Goal: Information Seeking & Learning: Check status

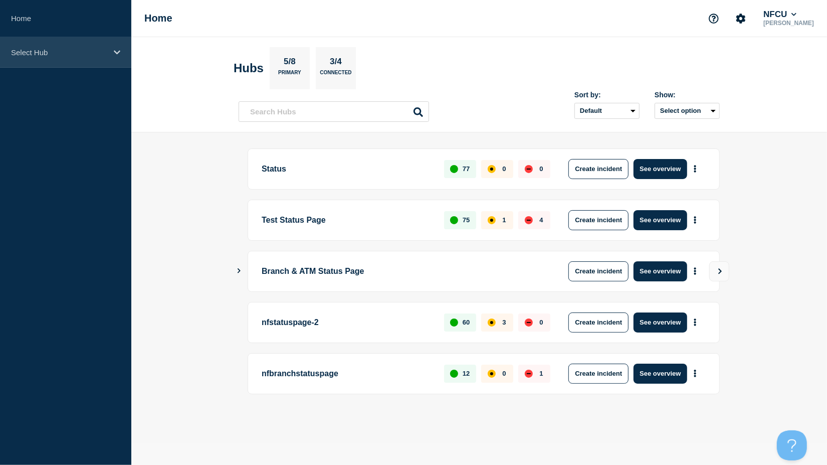
click at [60, 49] on p "Select Hub" at bounding box center [59, 52] width 96 height 9
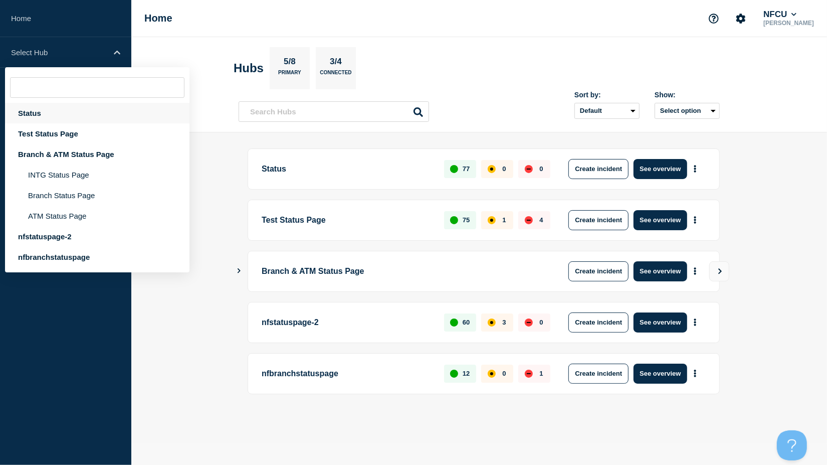
click at [28, 111] on div "Status" at bounding box center [97, 113] width 184 height 21
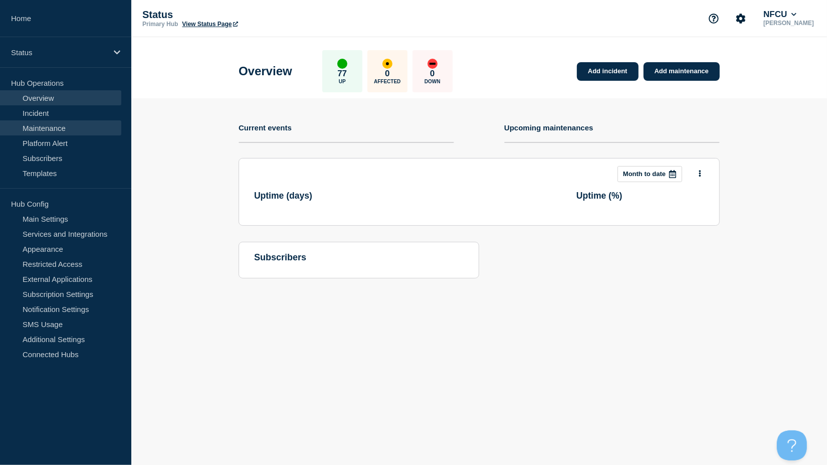
click at [55, 123] on link "Maintenance" at bounding box center [60, 127] width 121 height 15
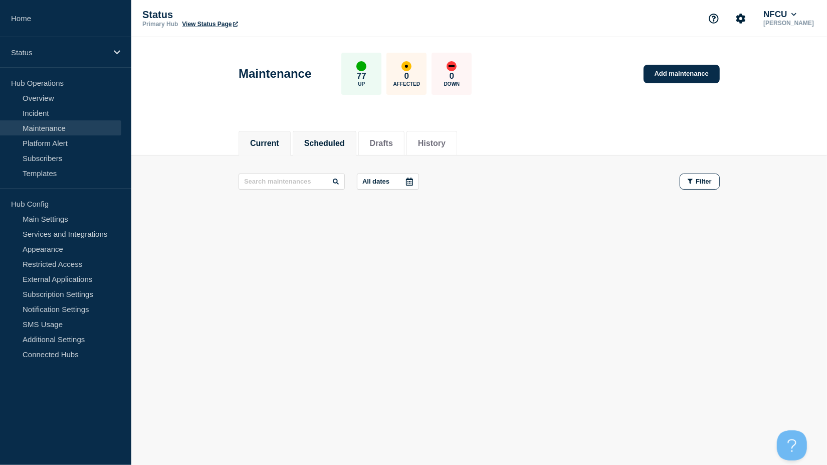
click at [315, 147] on button "Scheduled" at bounding box center [324, 143] width 41 height 9
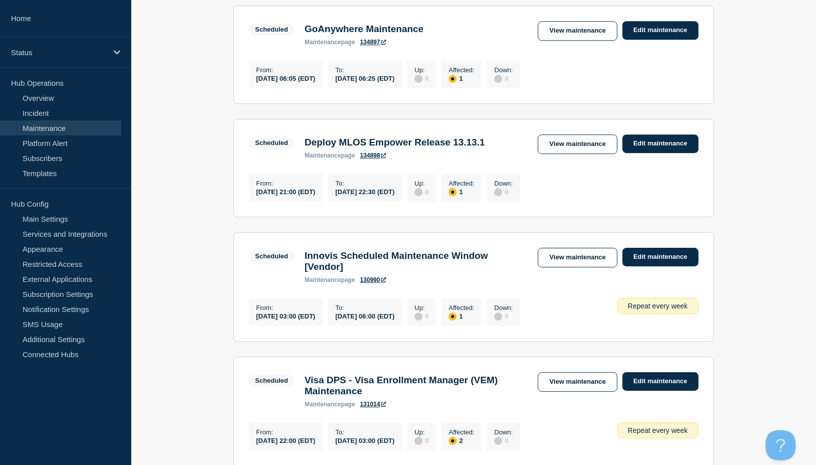
scroll to position [802, 0]
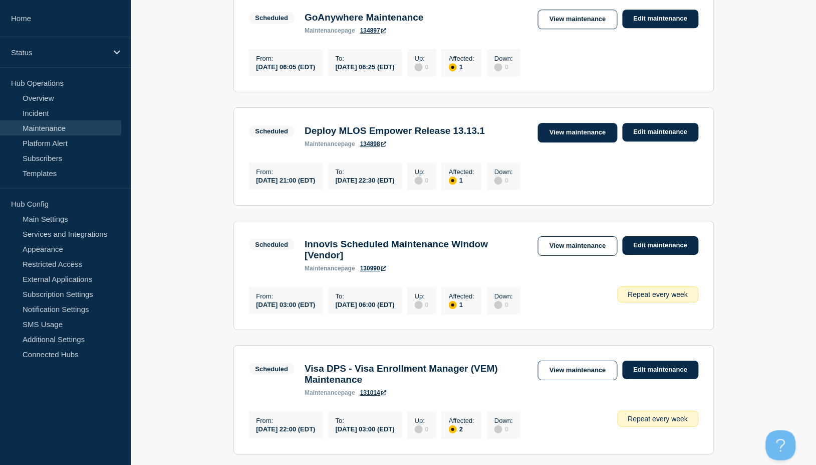
click at [550, 142] on link "View maintenance" at bounding box center [577, 133] width 79 height 20
